Goal: Information Seeking & Learning: Learn about a topic

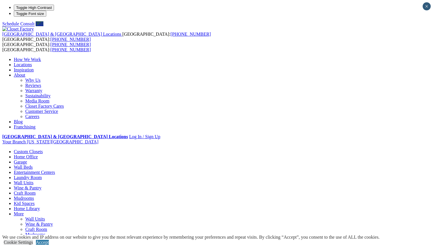
click at [33, 180] on link "Wall Units" at bounding box center [24, 182] width 20 height 5
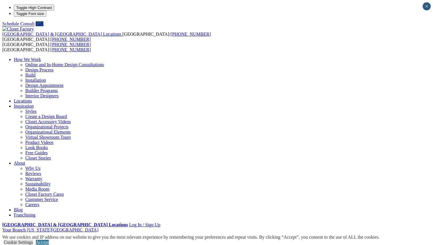
click at [25, 242] on link "Closet Organizers" at bounding box center [41, 244] width 33 height 5
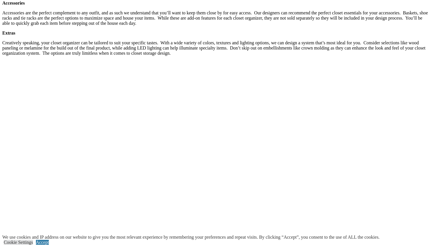
scroll to position [1093, 0]
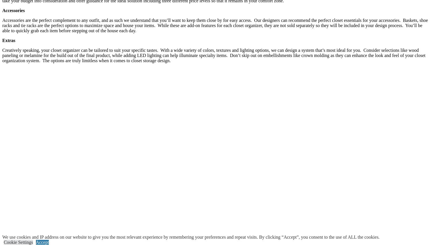
scroll to position [1064, 0]
